Goal: Task Accomplishment & Management: Manage account settings

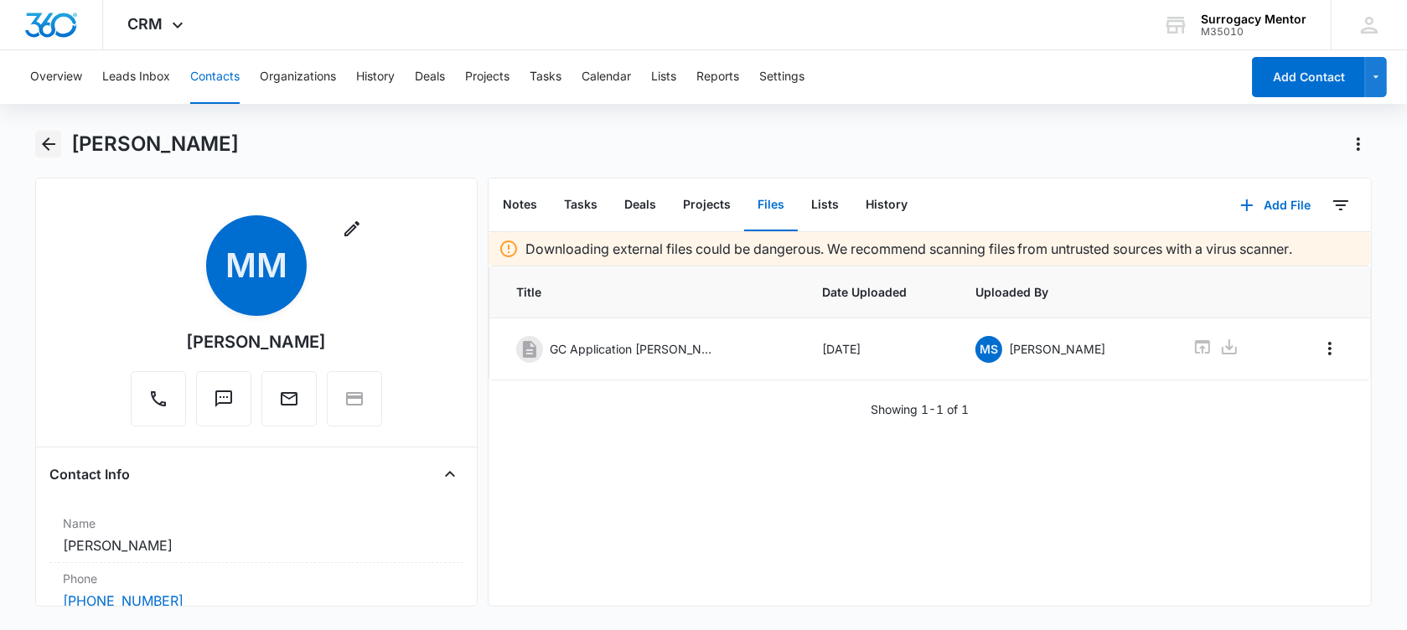
click at [44, 142] on icon "Back" at bounding box center [48, 143] width 13 height 13
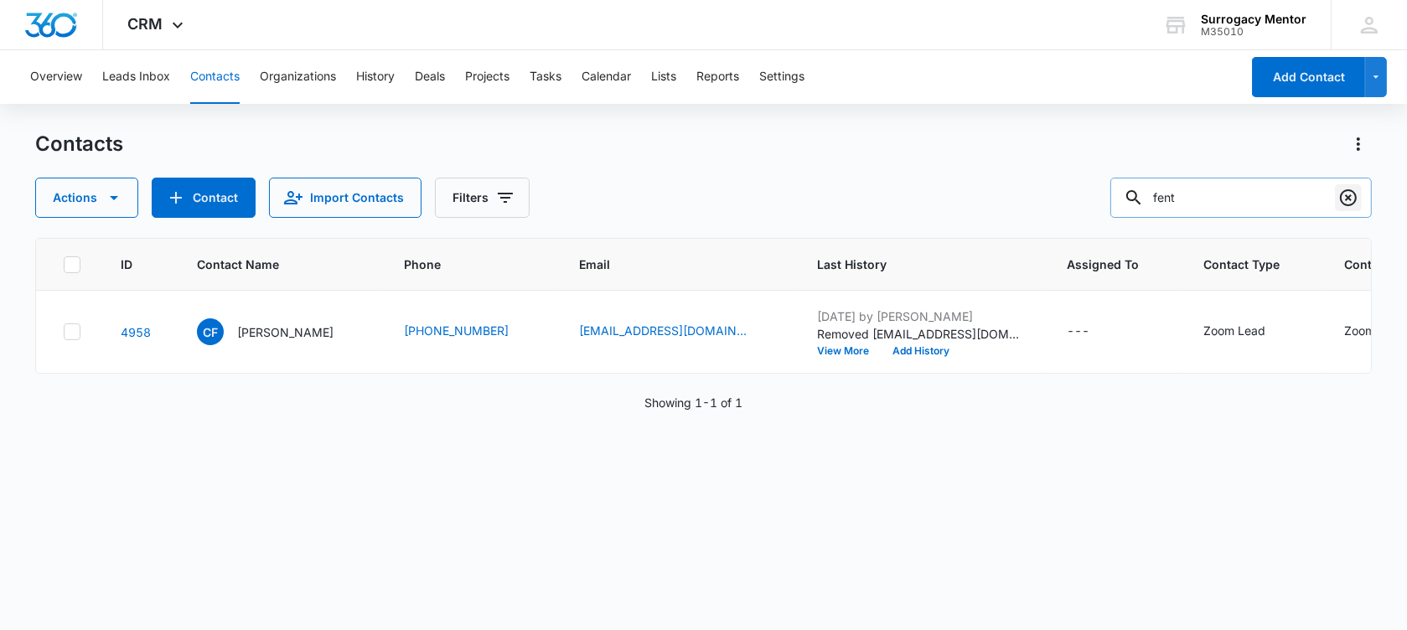
click at [1354, 198] on icon "Clear" at bounding box center [1348, 198] width 20 height 20
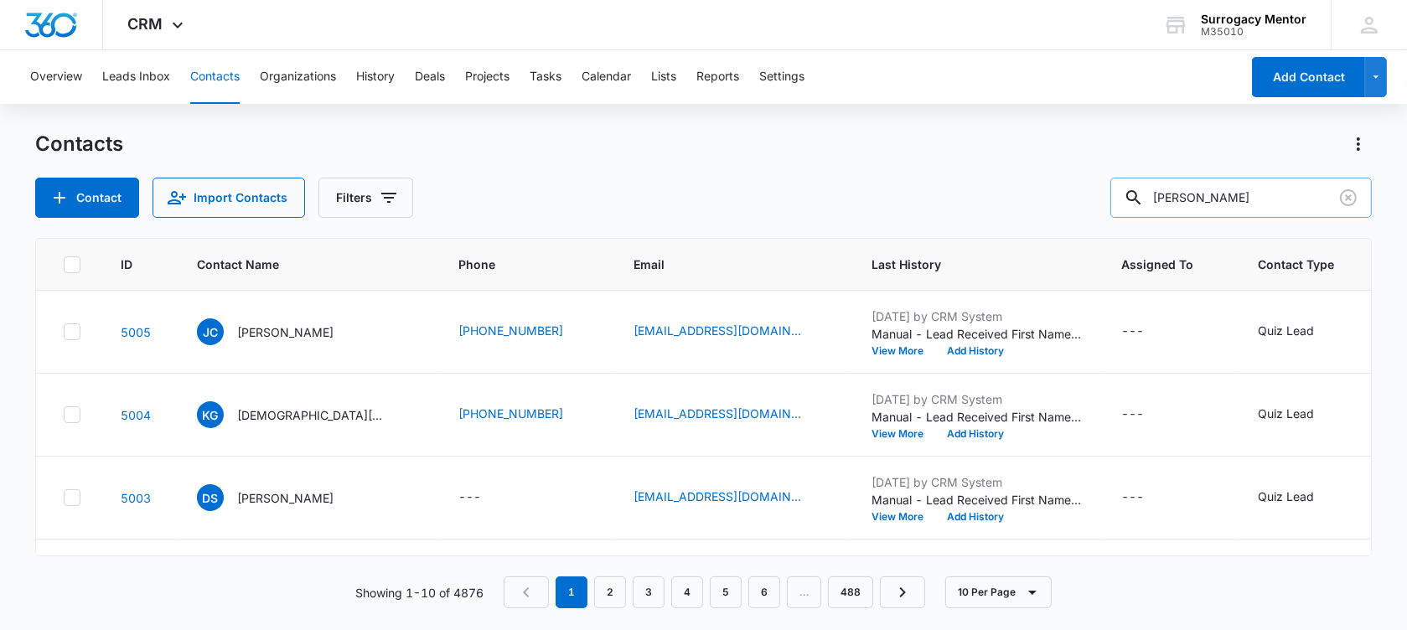
type input "alvarez"
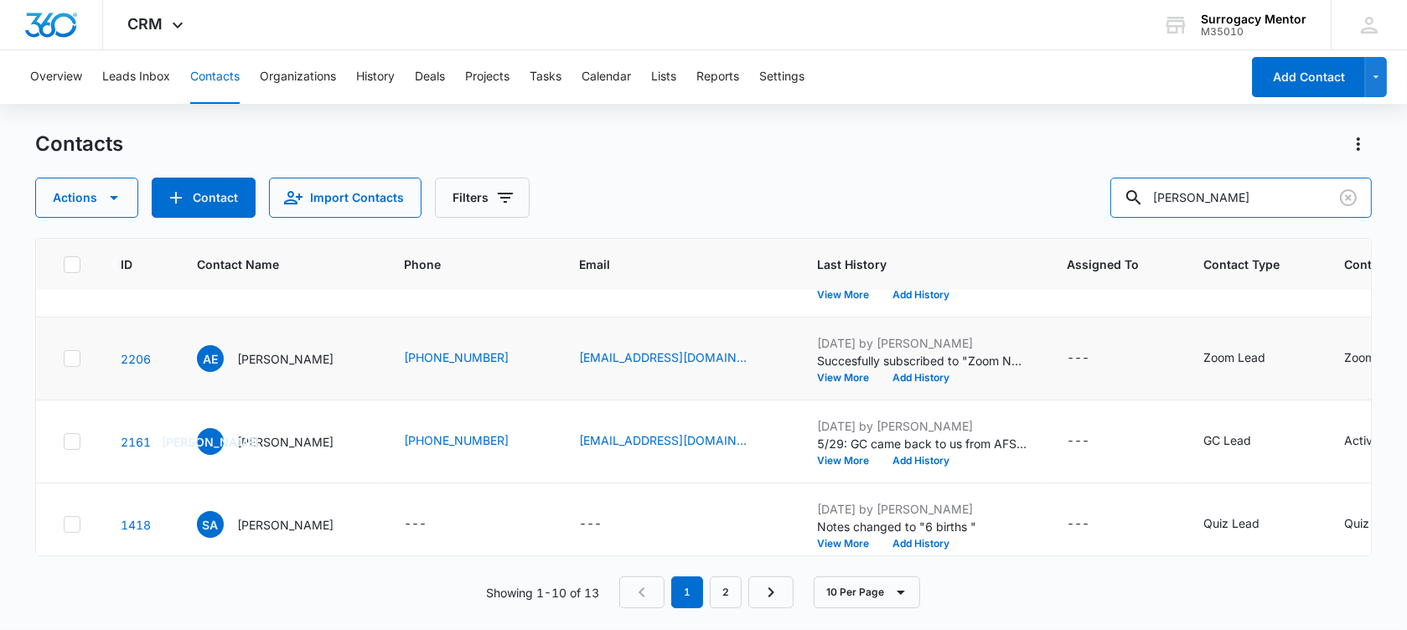
scroll to position [314, 0]
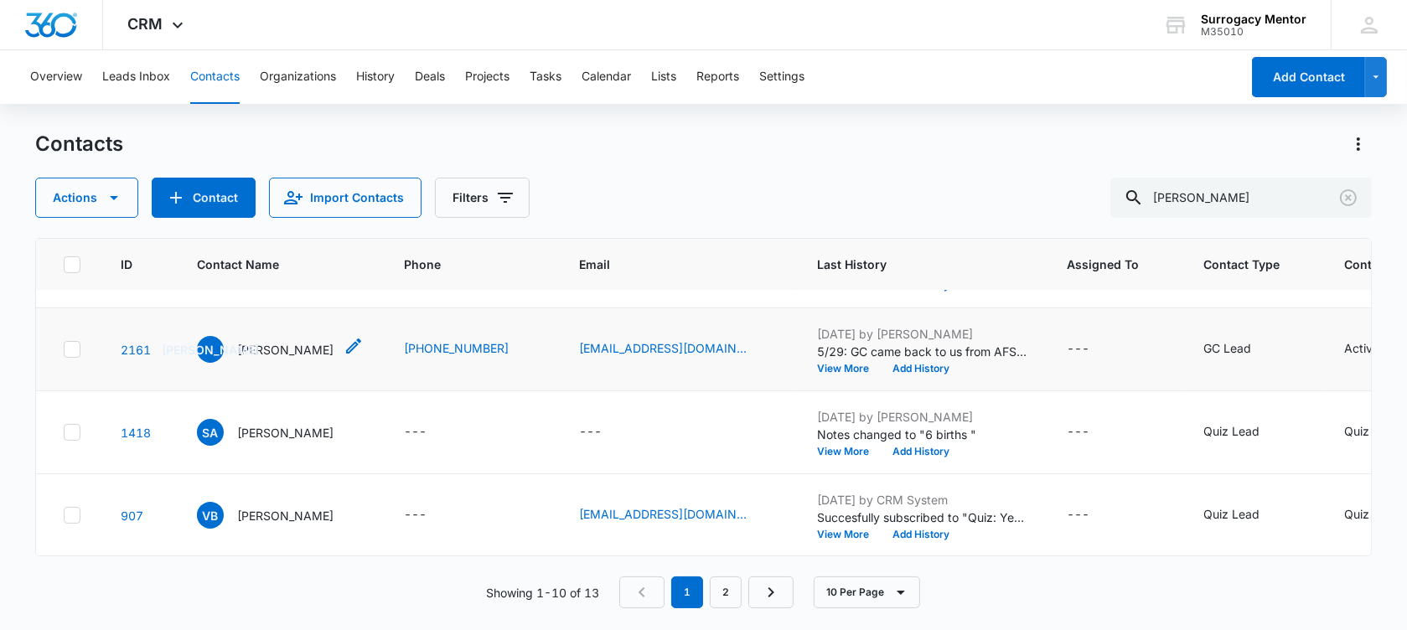
click at [292, 359] on p "[PERSON_NAME]" at bounding box center [285, 350] width 96 height 18
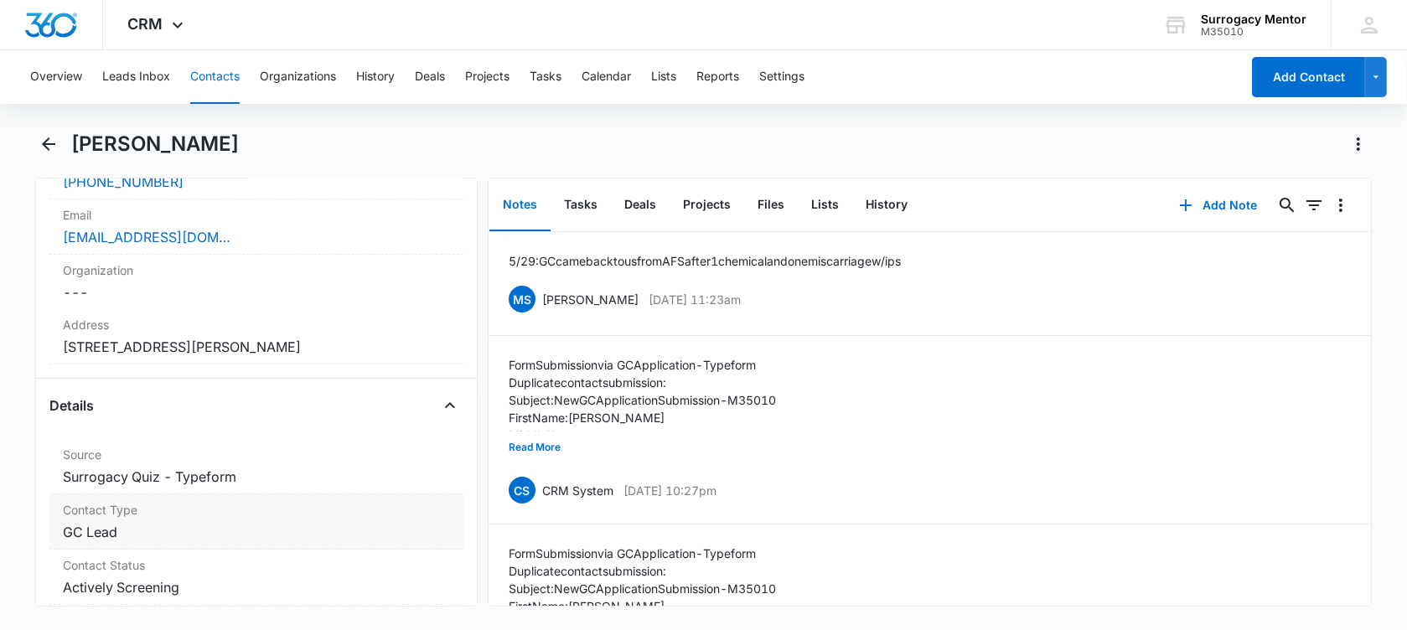
scroll to position [524, 0]
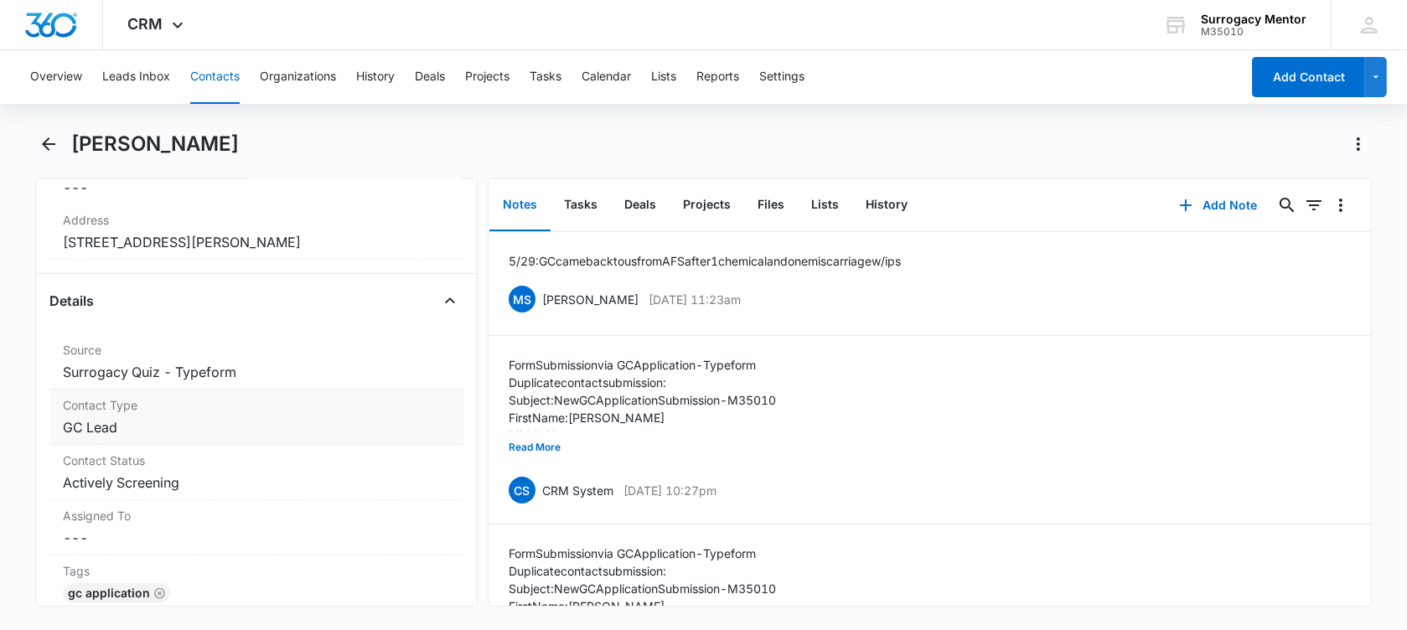
click at [151, 431] on dd "Cancel Save Changes GC Lead" at bounding box center [256, 427] width 387 height 20
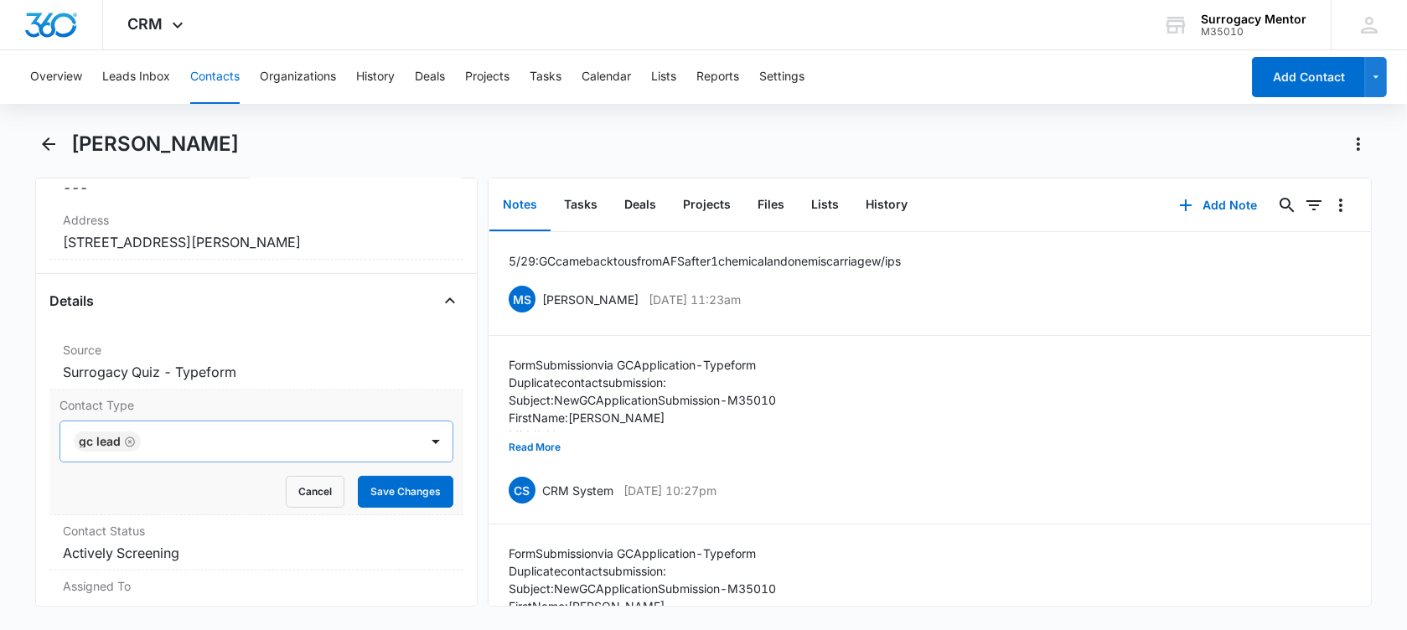
click at [124, 436] on icon "Remove GC Lead" at bounding box center [130, 442] width 12 height 13
click at [124, 436] on div at bounding box center [236, 441] width 322 height 23
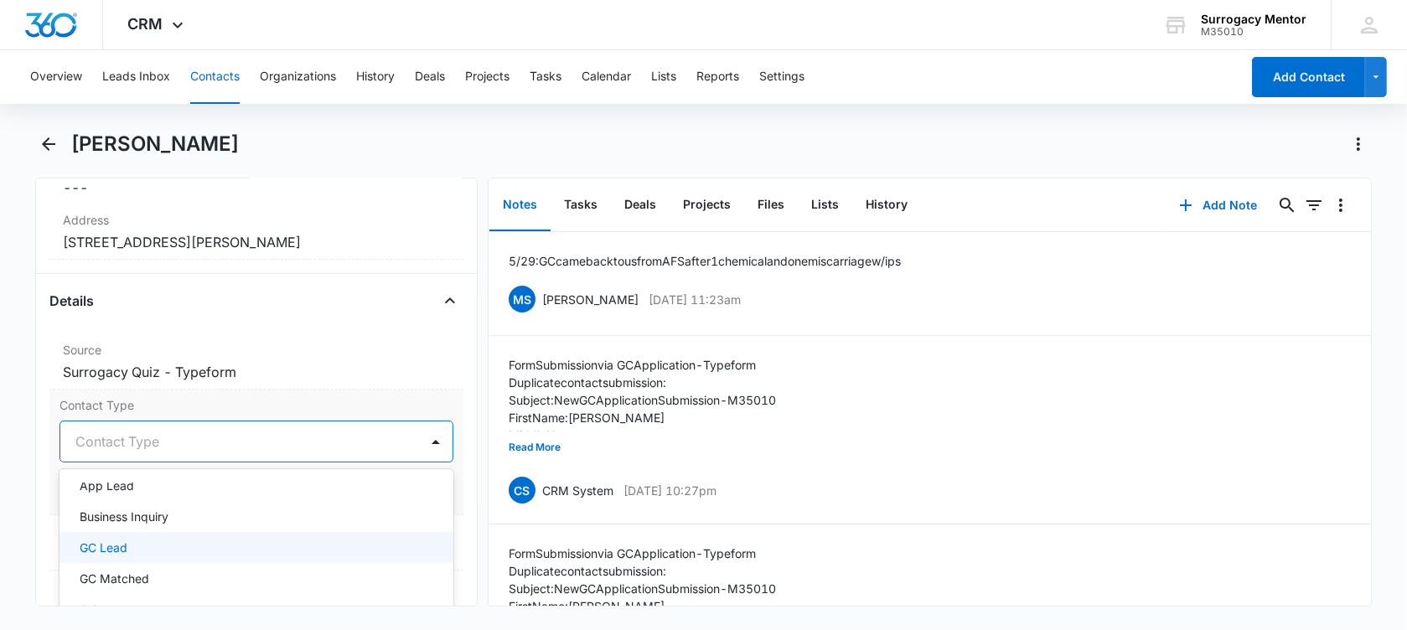
scroll to position [105, 0]
click at [183, 547] on div "GC Matched" at bounding box center [255, 552] width 350 height 18
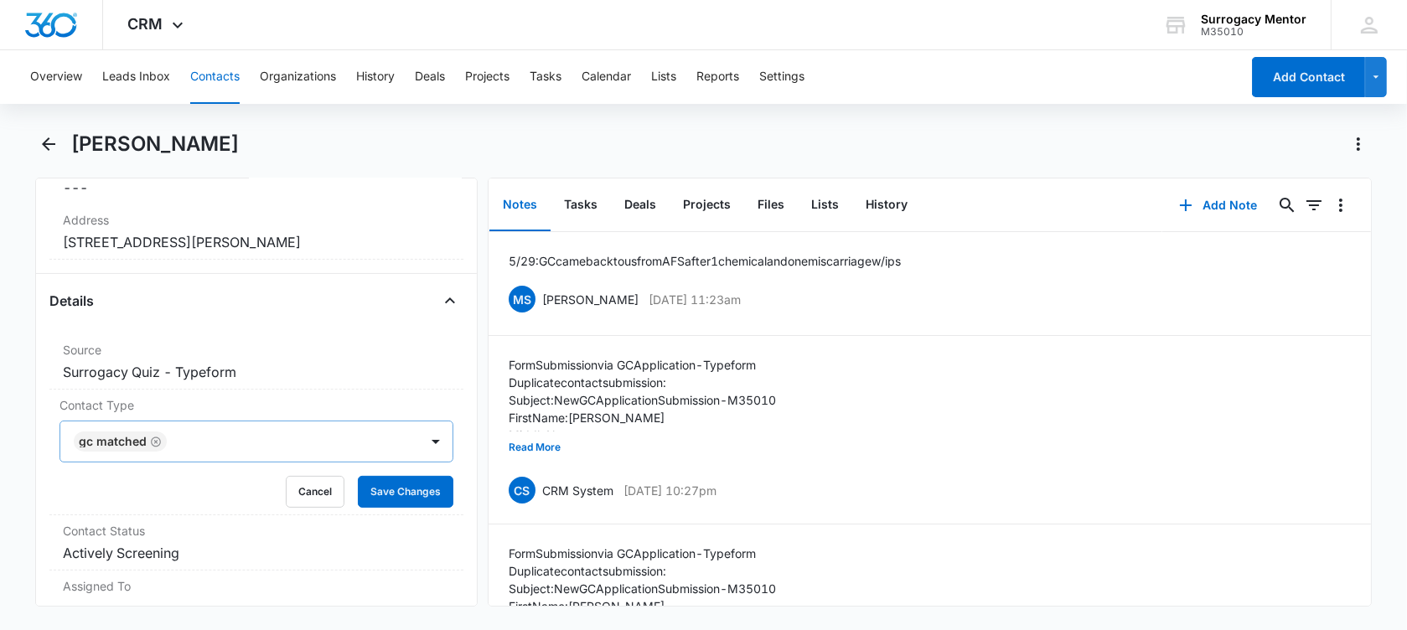
drag, startPoint x: 8, startPoint y: 458, endPoint x: 293, endPoint y: 464, distance: 285.8
click at [8, 457] on main "[PERSON_NAME] Remove JA [PERSON_NAME] Contact Info Name Cancel Save Changes [PE…" at bounding box center [703, 379] width 1407 height 496
click at [365, 483] on button "Save Changes" at bounding box center [406, 492] width 96 height 32
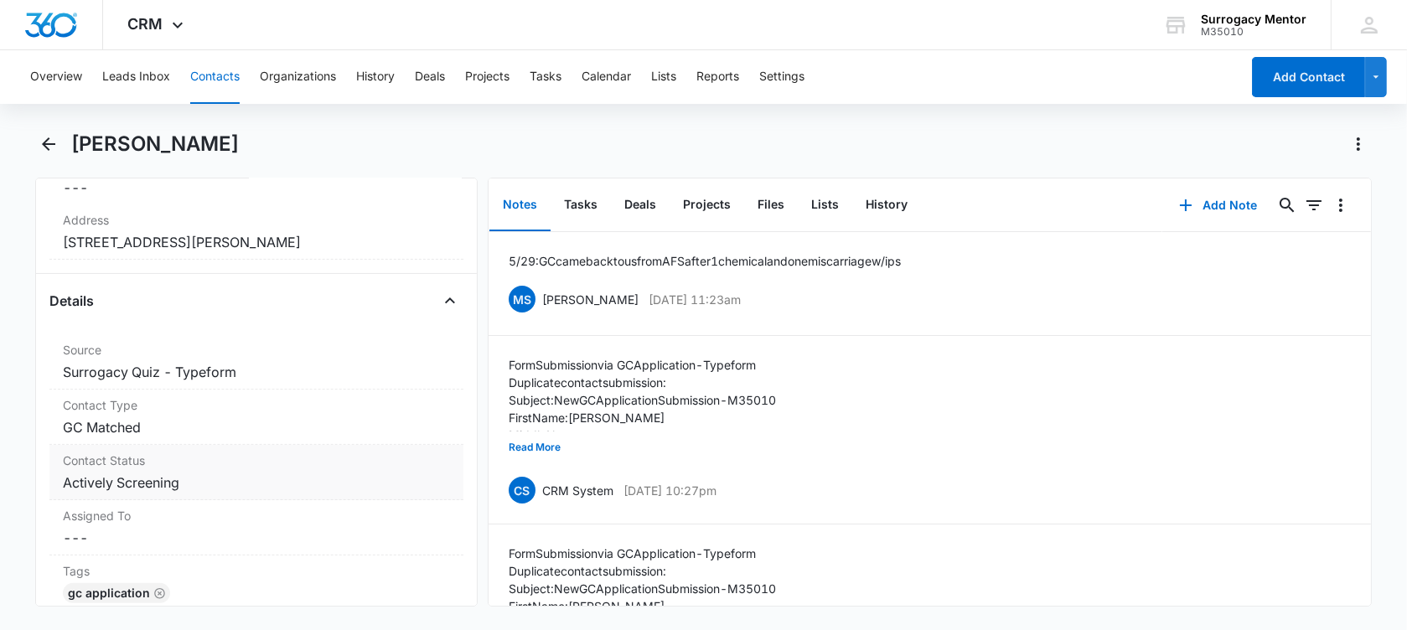
click at [189, 484] on dd "Cancel Save Changes Actively Screening" at bounding box center [256, 483] width 387 height 20
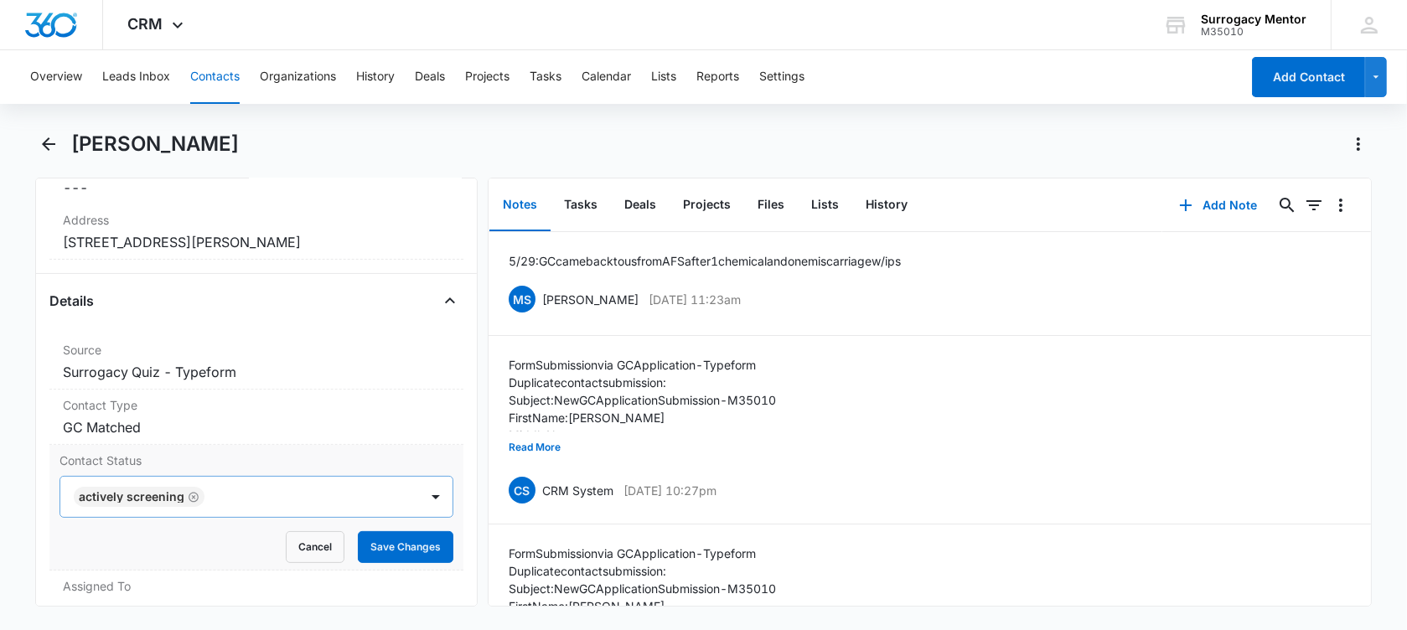
click at [197, 493] on icon "Remove Actively Screening" at bounding box center [194, 497] width 12 height 13
click at [197, 493] on div at bounding box center [236, 496] width 322 height 23
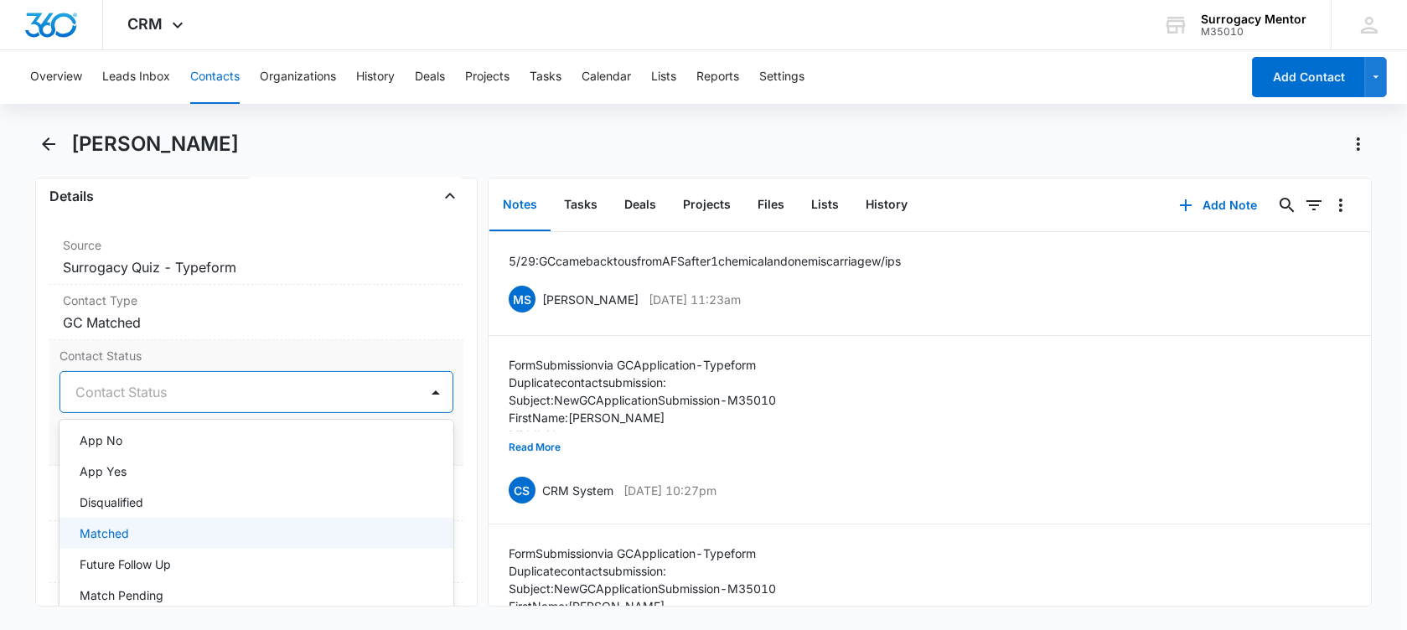
click at [215, 528] on div "Matched" at bounding box center [255, 534] width 350 height 18
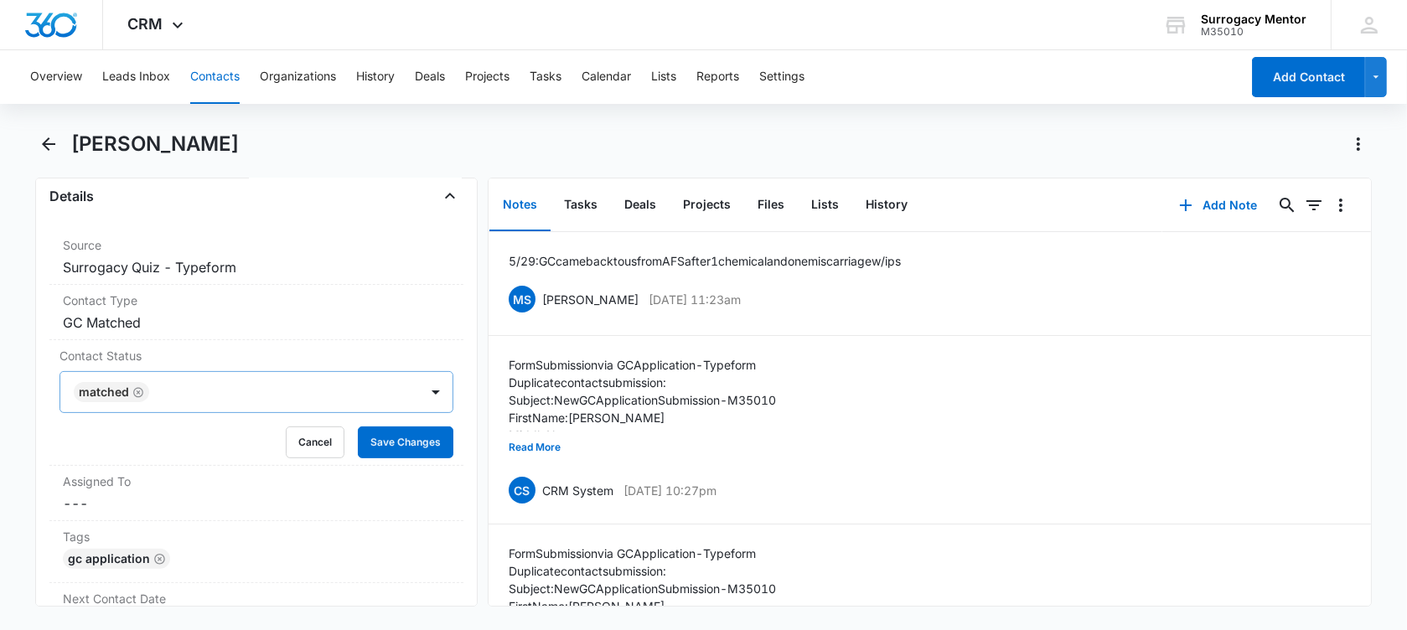
drag, startPoint x: 18, startPoint y: 430, endPoint x: 331, endPoint y: 402, distance: 313.8
click at [21, 428] on main "[PERSON_NAME] Remove JA [PERSON_NAME] Contact Info Name Cancel Save Changes [PE…" at bounding box center [703, 379] width 1407 height 496
click at [403, 437] on button "Save Changes" at bounding box center [406, 443] width 96 height 32
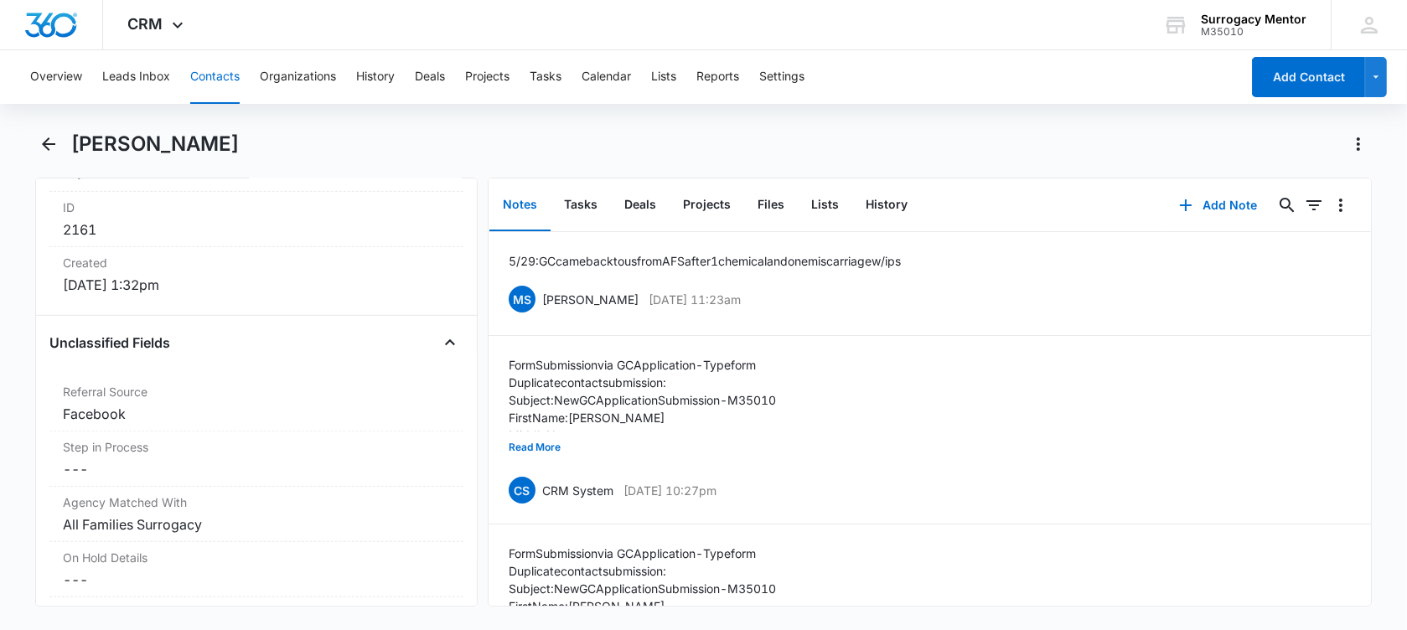
scroll to position [1257, 0]
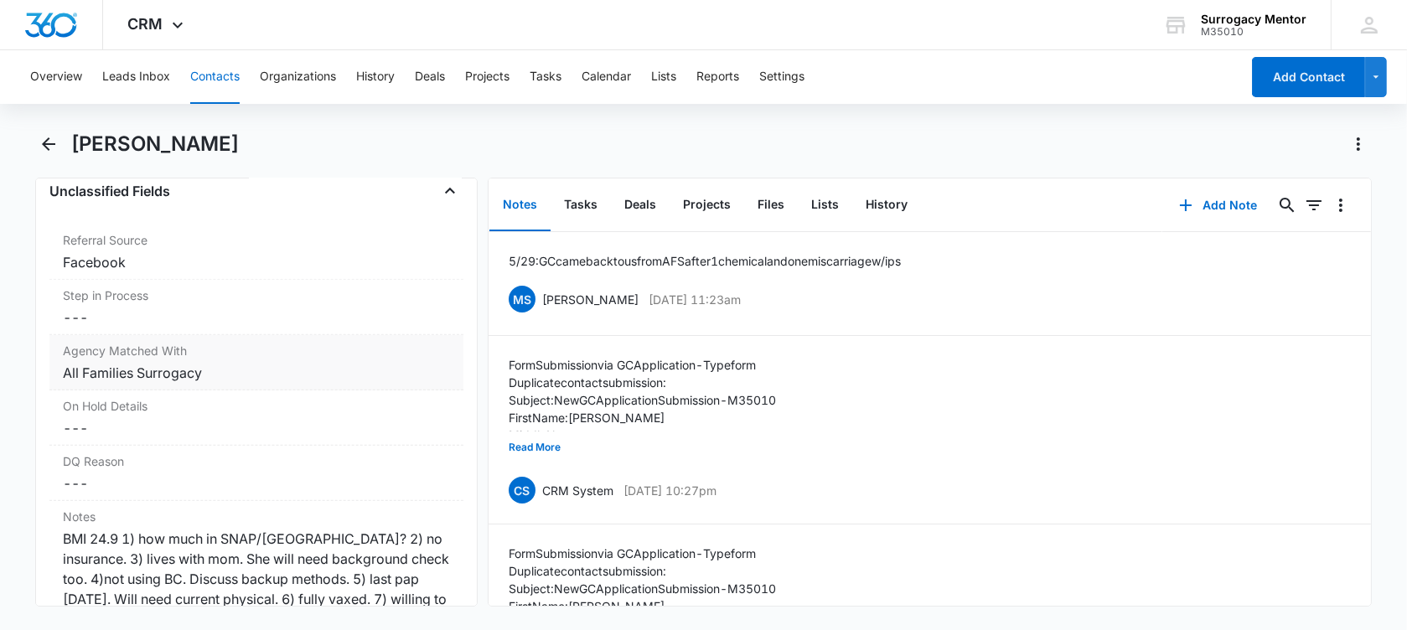
click at [285, 375] on div "All Families Surrogacy" at bounding box center [256, 373] width 387 height 20
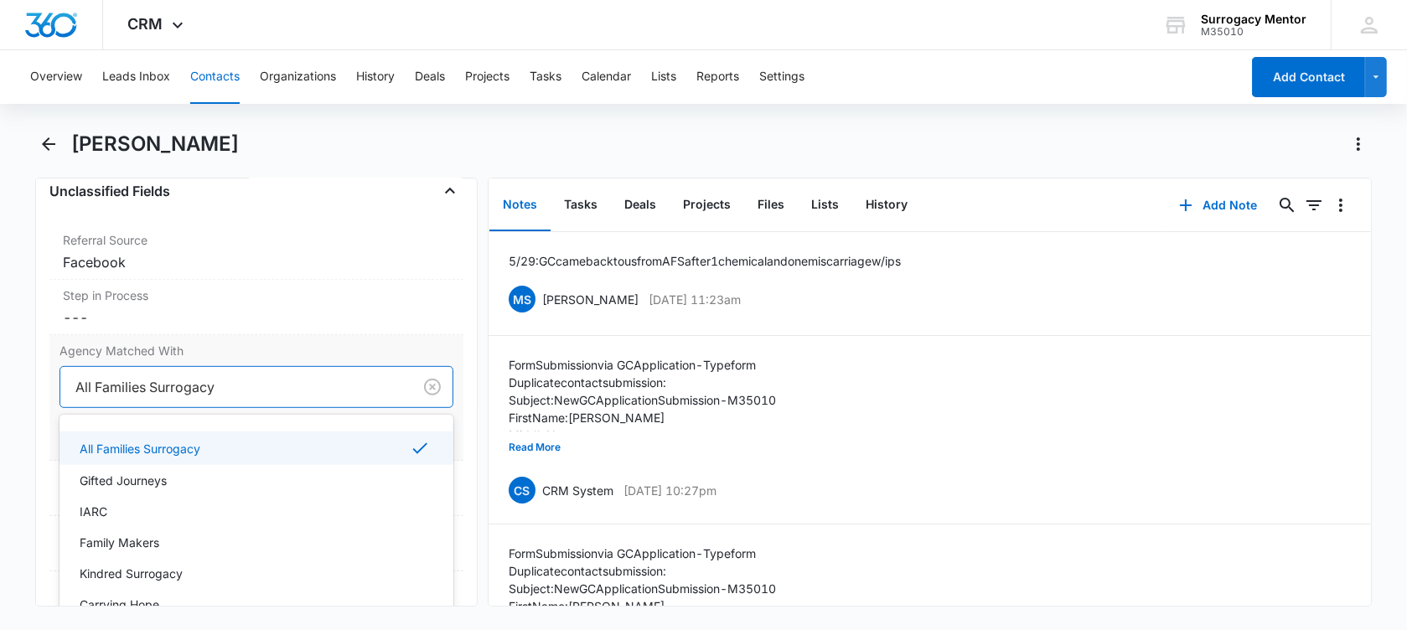
click at [215, 375] on div at bounding box center [232, 386] width 315 height 23
click at [157, 509] on div "IARC" at bounding box center [255, 512] width 350 height 18
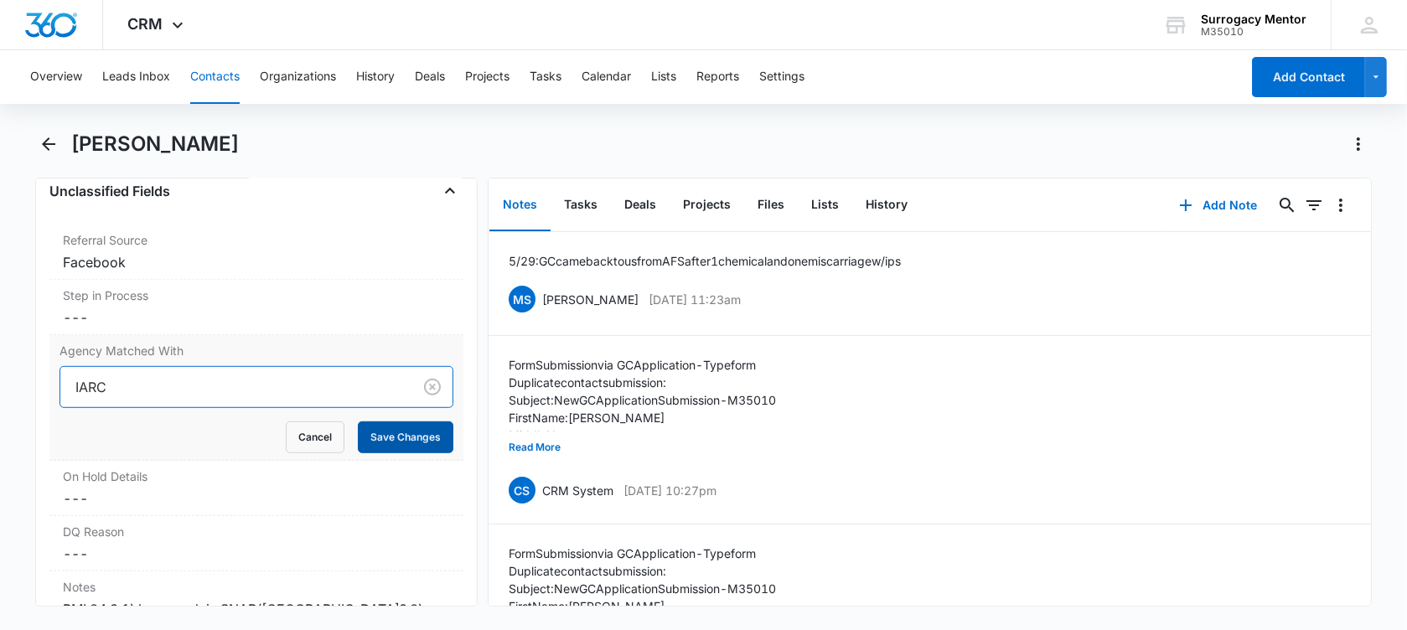
click at [399, 431] on button "Save Changes" at bounding box center [406, 437] width 96 height 32
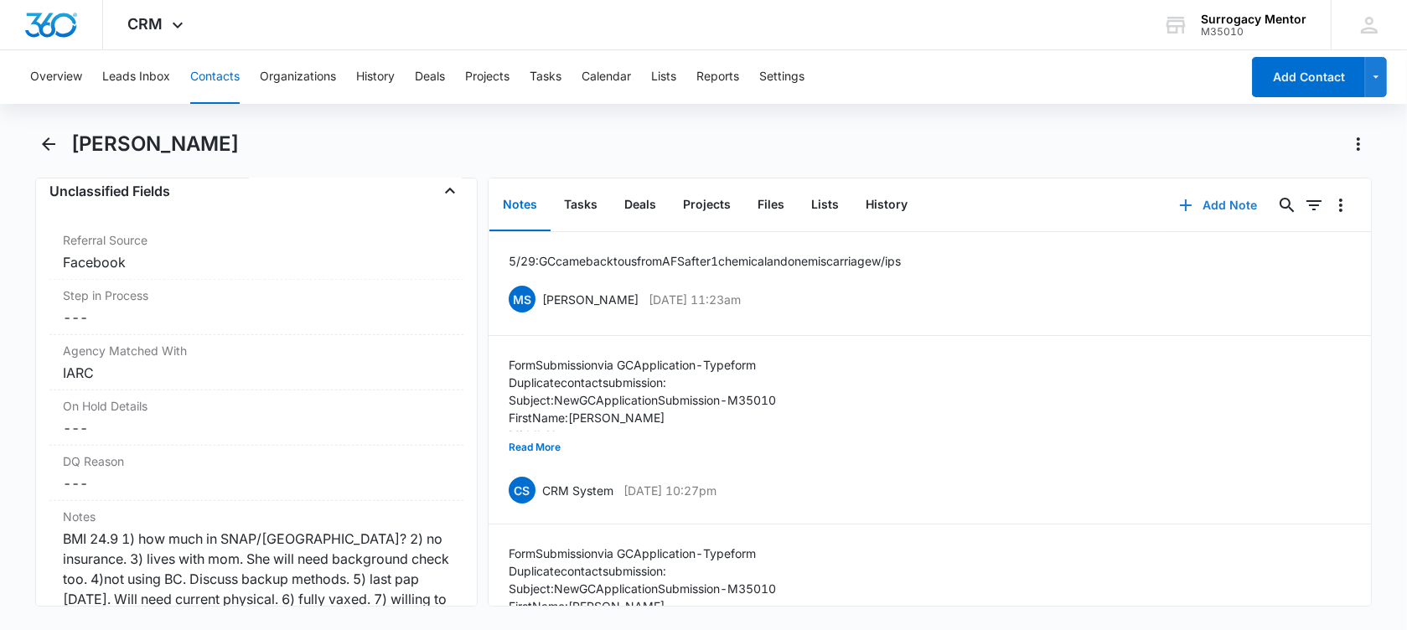
click at [1209, 196] on button "Add Note" at bounding box center [1217, 205] width 111 height 40
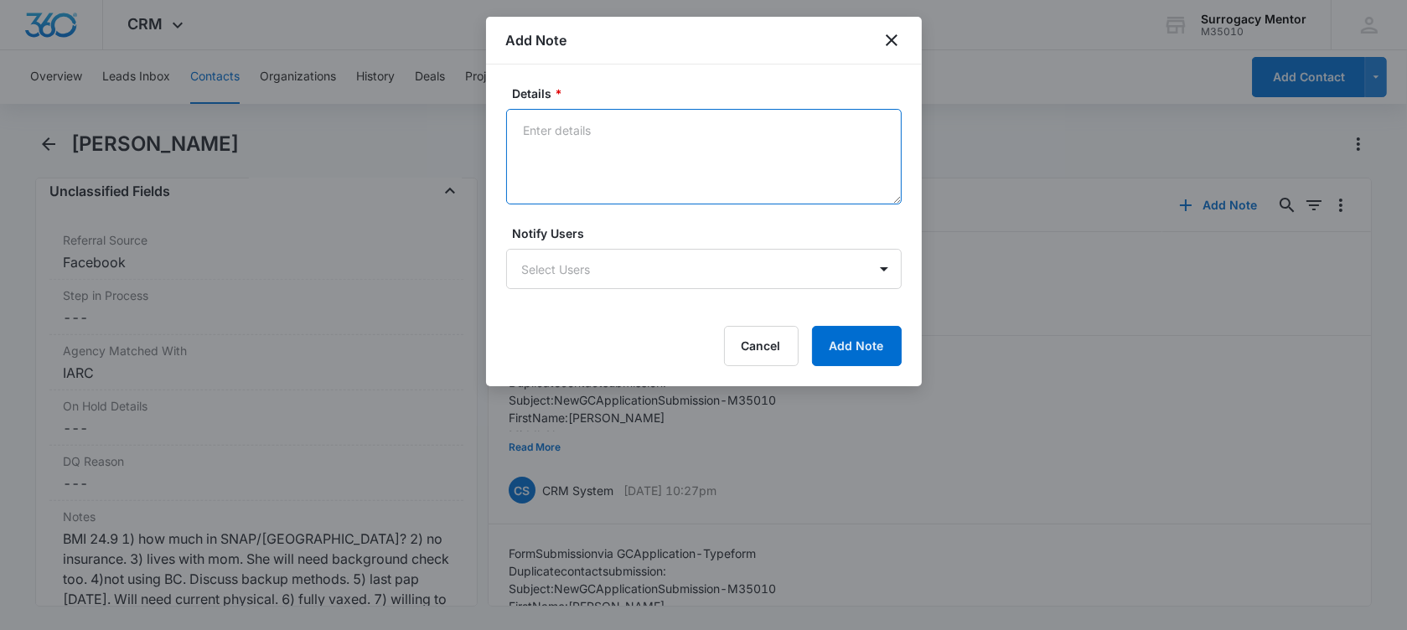
click at [587, 120] on textarea "Details *" at bounding box center [704, 157] width 396 height 96
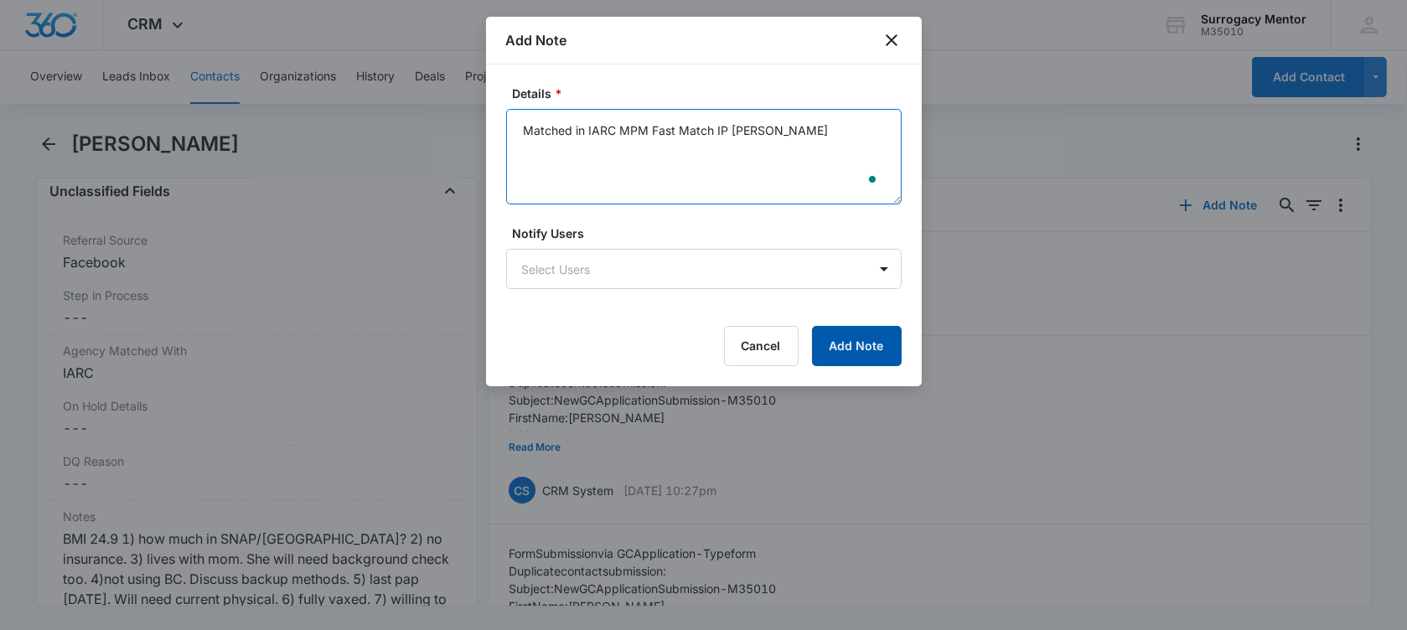
type textarea "Matched in IARC MPM Fast Match IP [PERSON_NAME]"
click at [880, 344] on button "Add Note" at bounding box center [857, 346] width 90 height 40
